Goal: Task Accomplishment & Management: Manage account settings

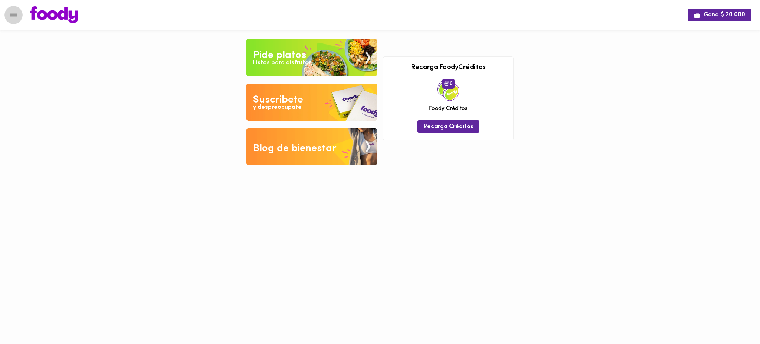
click at [13, 16] on icon "Menu" at bounding box center [13, 14] width 9 height 9
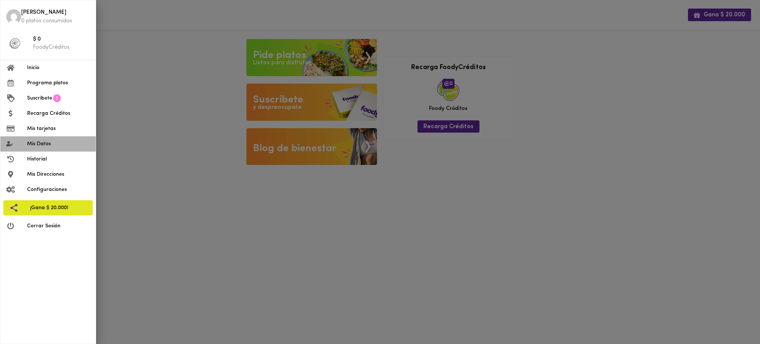
click at [39, 142] on span "Mis Datos" at bounding box center [58, 144] width 63 height 8
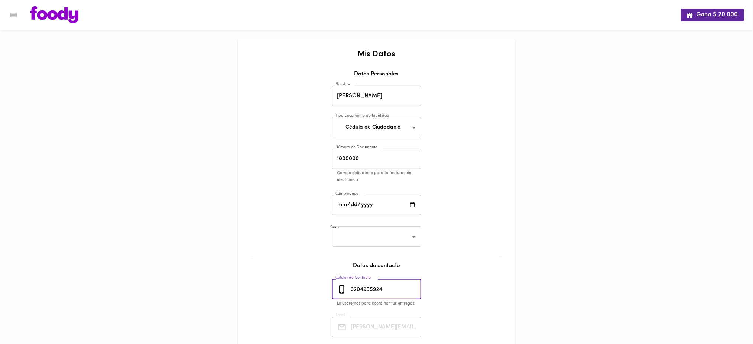
drag, startPoint x: 387, startPoint y: 288, endPoint x: 338, endPoint y: 283, distance: 49.7
click at [338, 283] on div "[PHONE_NUMBER] Celular de Contacto" at bounding box center [376, 289] width 89 height 20
click at [15, 16] on icon "Menu" at bounding box center [13, 14] width 9 height 9
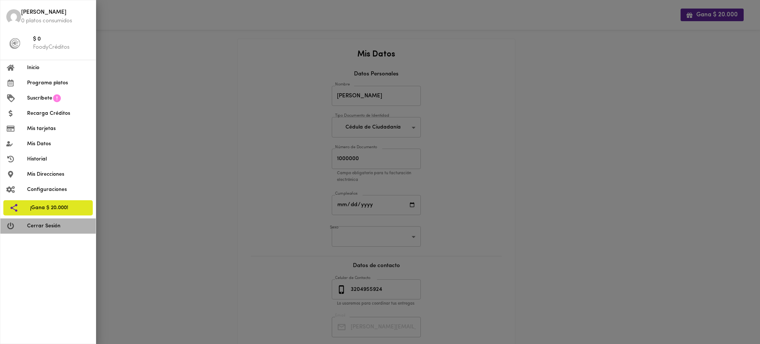
click at [42, 228] on span "Cerrar Sesión" at bounding box center [58, 226] width 63 height 8
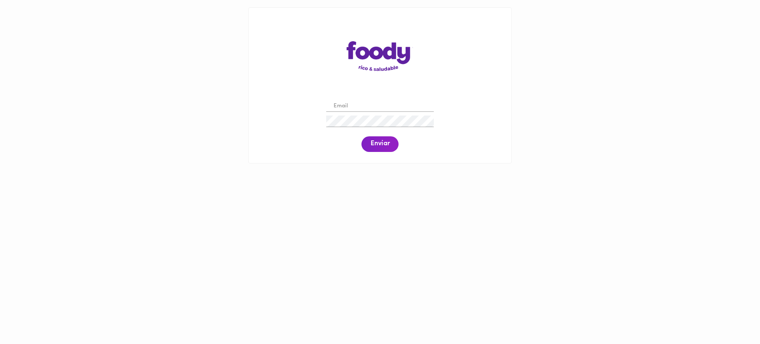
click at [359, 104] on input "email" at bounding box center [380, 107] width 108 height 12
paste input "[PERSON_NAME][EMAIL_ADDRESS][PERSON_NAME][DOMAIN_NAME]"
type input "[PERSON_NAME][EMAIL_ADDRESS][PERSON_NAME][DOMAIN_NAME]"
click at [375, 147] on span "Enviar" at bounding box center [379, 144] width 19 height 8
